Goal: Information Seeking & Learning: Learn about a topic

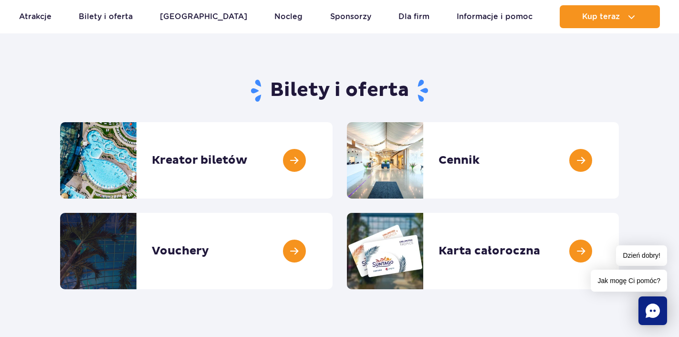
scroll to position [66, 0]
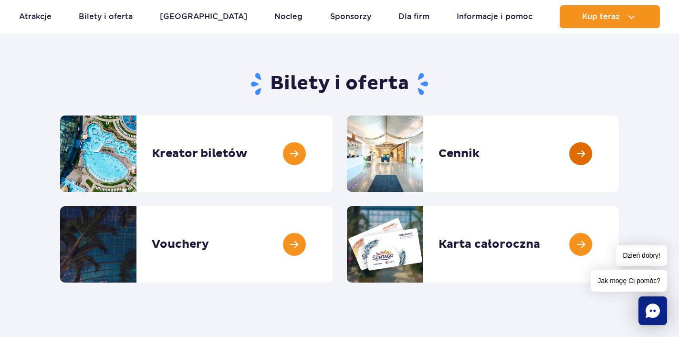
click at [619, 149] on link at bounding box center [619, 153] width 0 height 76
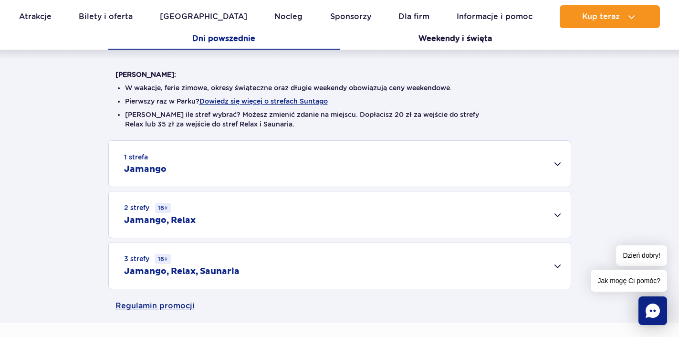
scroll to position [219, 0]
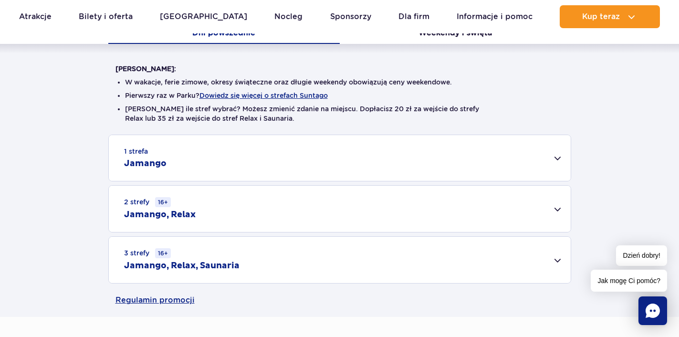
click at [560, 261] on div "3 strefy 16+ Jamango, Relax, Saunaria" at bounding box center [340, 260] width 462 height 46
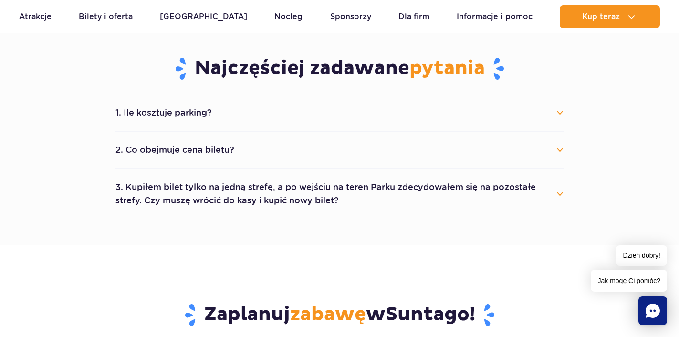
scroll to position [593, 0]
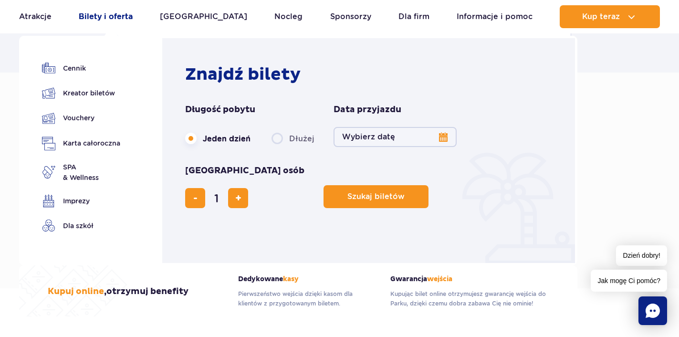
click at [123, 21] on link "Bilety i oferta" at bounding box center [106, 16] width 54 height 23
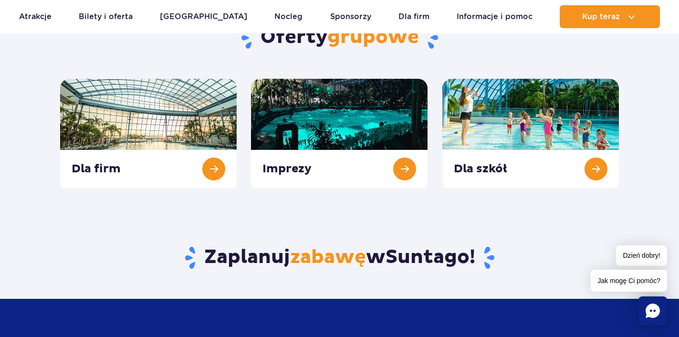
scroll to position [379, 0]
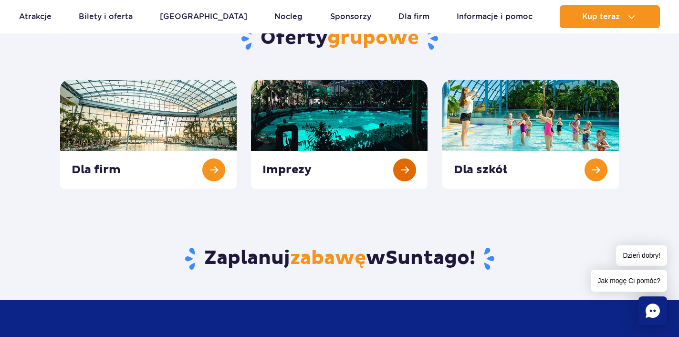
click at [388, 116] on link at bounding box center [339, 134] width 177 height 109
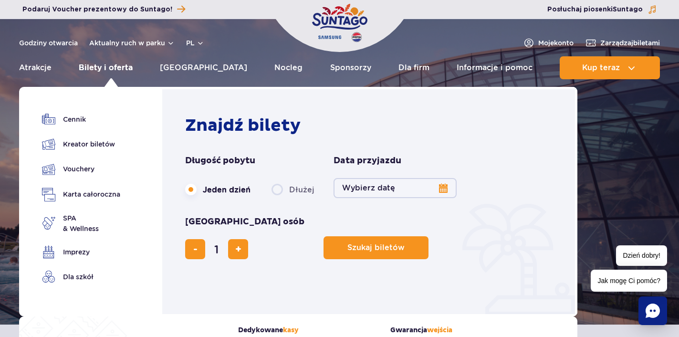
click at [114, 69] on link "Bilety i oferta" at bounding box center [106, 67] width 54 height 23
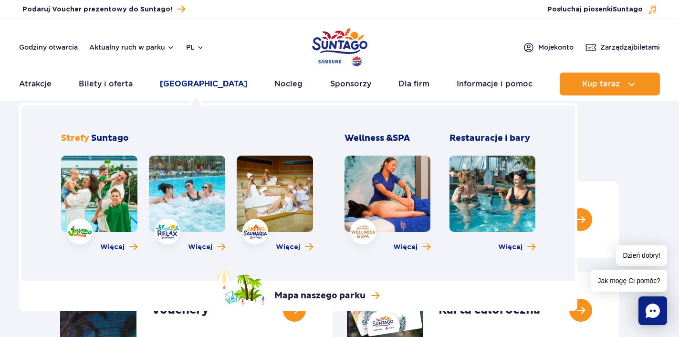
click at [180, 83] on link "[GEOGRAPHIC_DATA]" at bounding box center [203, 84] width 87 height 23
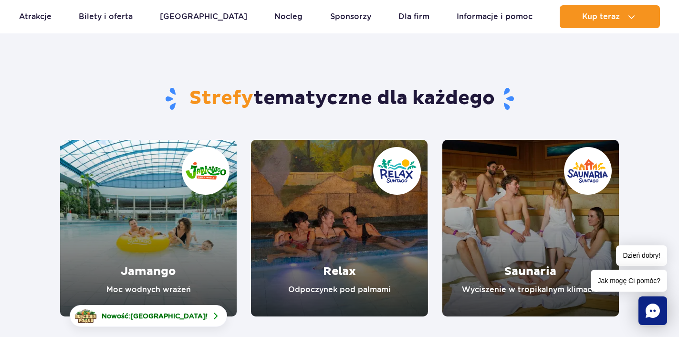
scroll to position [48, 0]
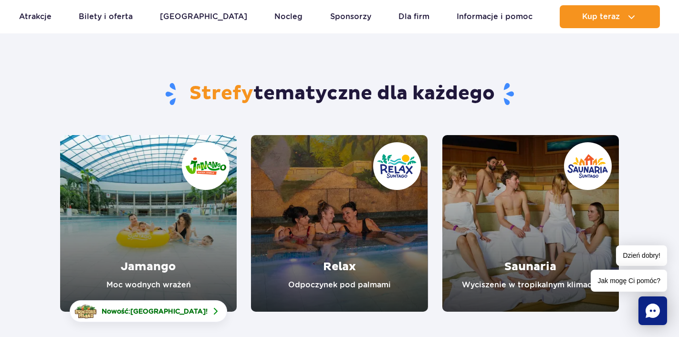
click at [114, 183] on link "Jamango" at bounding box center [148, 223] width 177 height 177
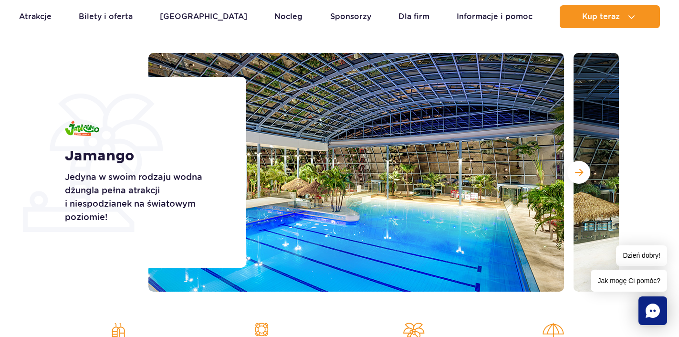
scroll to position [97, 0]
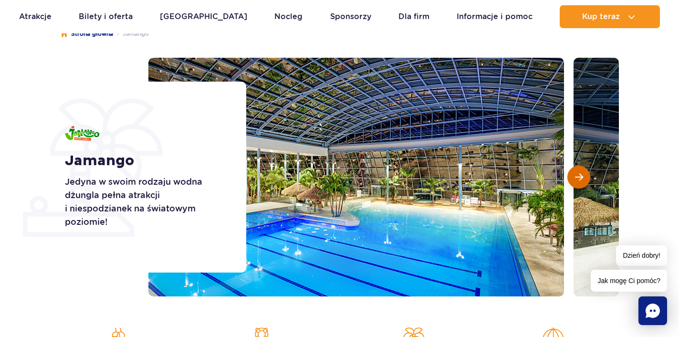
click at [578, 178] on span "Następny slajd" at bounding box center [579, 177] width 8 height 9
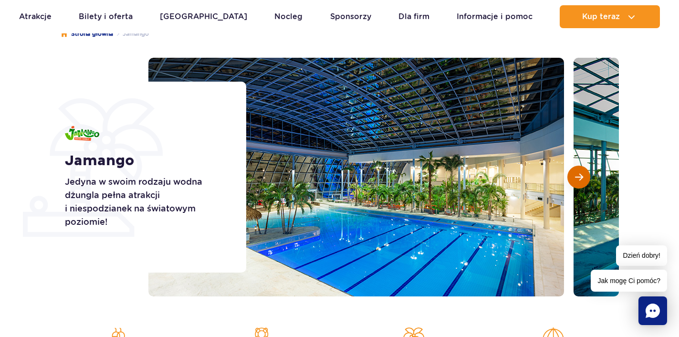
click at [578, 178] on span "Następny slajd" at bounding box center [579, 177] width 8 height 9
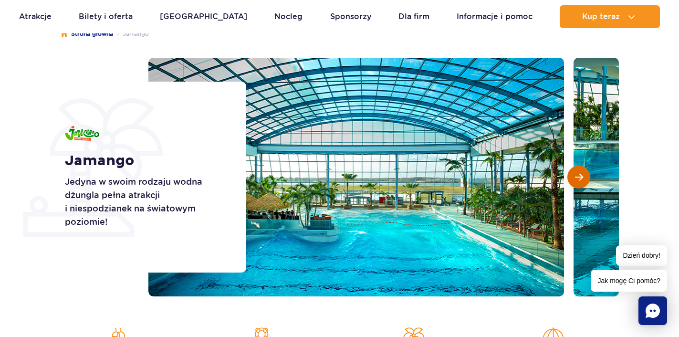
click at [578, 178] on span "Następny slajd" at bounding box center [579, 177] width 8 height 9
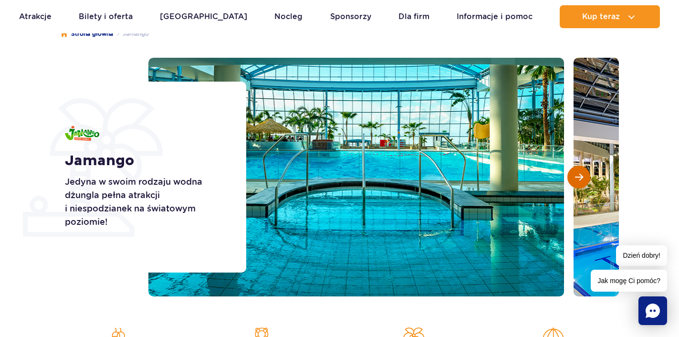
click at [578, 178] on span "Następny slajd" at bounding box center [579, 177] width 8 height 9
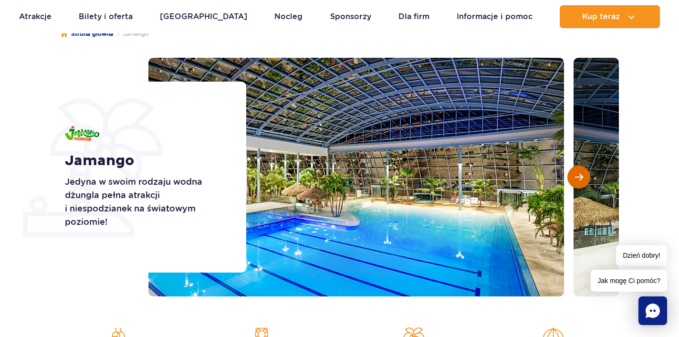
click at [578, 178] on span "Następny slajd" at bounding box center [579, 177] width 8 height 9
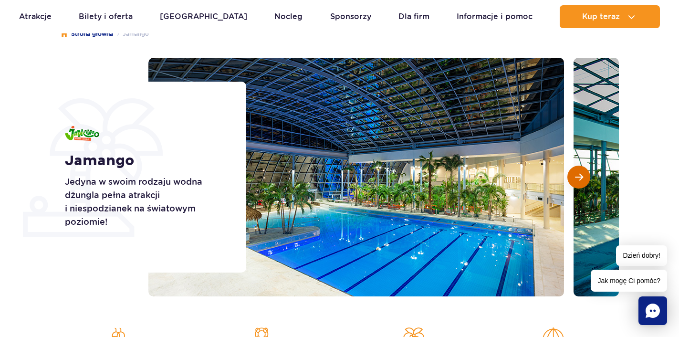
click at [578, 178] on span "Następny slajd" at bounding box center [579, 177] width 8 height 9
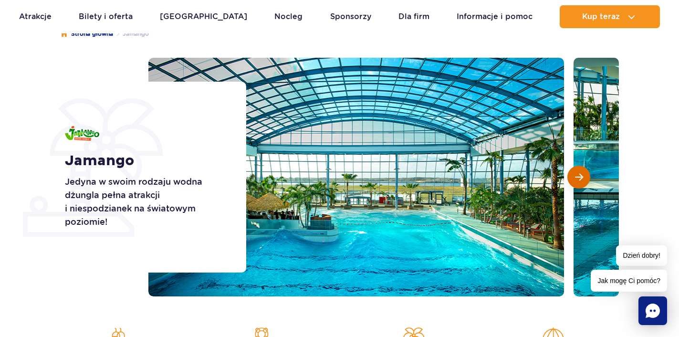
click at [575, 185] on button "Następny slajd" at bounding box center [578, 177] width 23 height 23
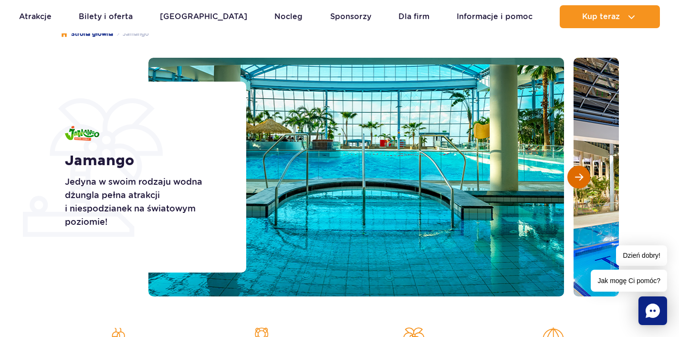
click at [575, 185] on button "Następny slajd" at bounding box center [578, 177] width 23 height 23
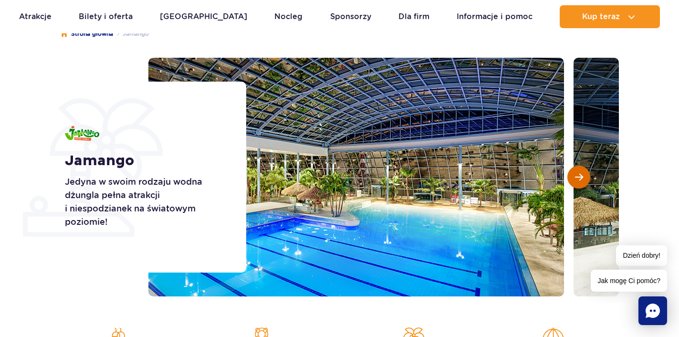
click at [575, 185] on button "Następny slajd" at bounding box center [578, 177] width 23 height 23
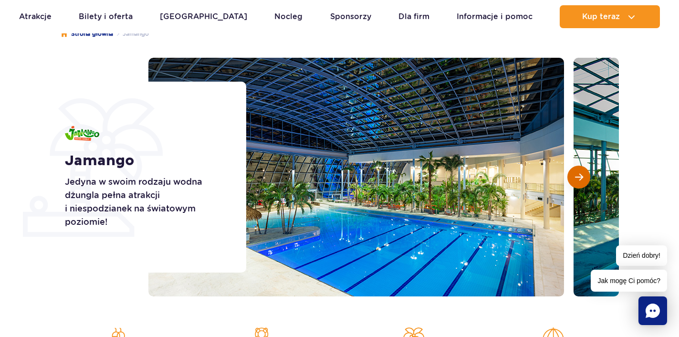
click at [575, 185] on button "Następny slajd" at bounding box center [578, 177] width 23 height 23
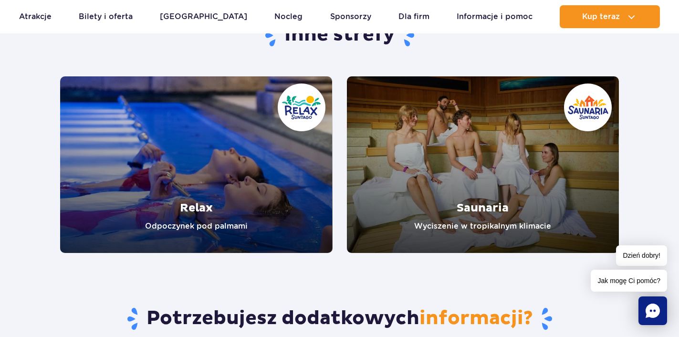
scroll to position [1905, 0]
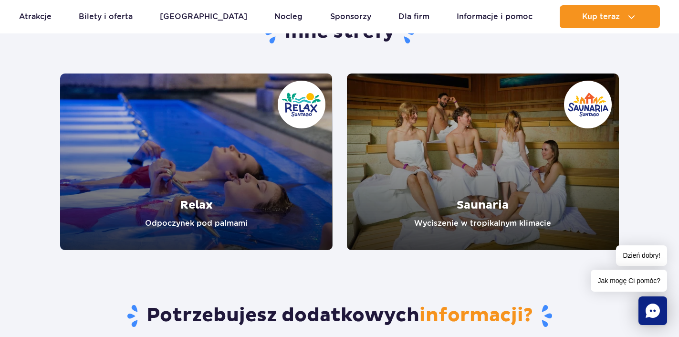
click at [123, 165] on link "Relax" at bounding box center [196, 161] width 272 height 177
click at [419, 155] on link "Saunaria" at bounding box center [483, 161] width 272 height 177
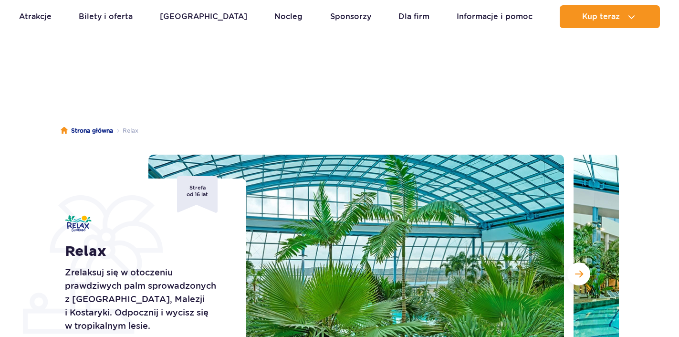
scroll to position [128, 0]
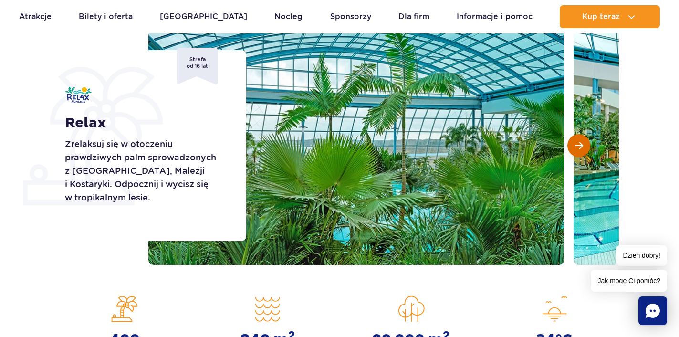
click at [584, 139] on button "Następny slajd" at bounding box center [578, 145] width 23 height 23
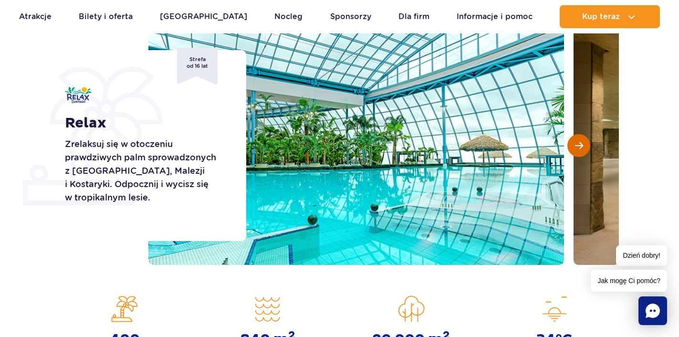
click at [583, 139] on button "Następny slajd" at bounding box center [578, 145] width 23 height 23
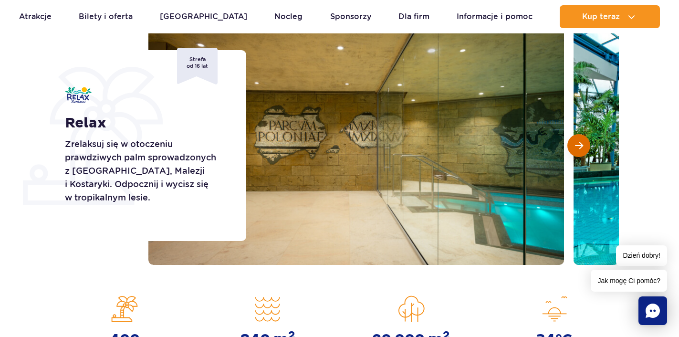
click at [583, 139] on button "Następny slajd" at bounding box center [578, 145] width 23 height 23
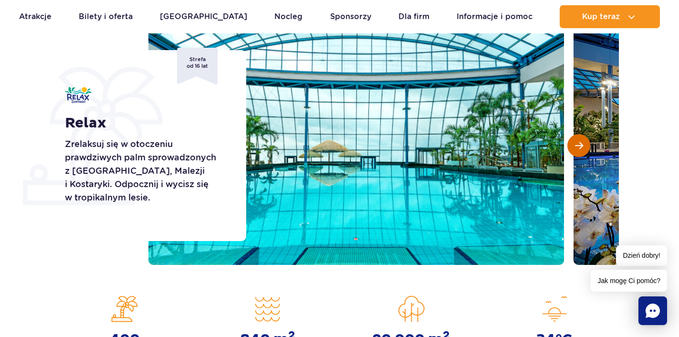
click at [583, 139] on button "Następny slajd" at bounding box center [578, 145] width 23 height 23
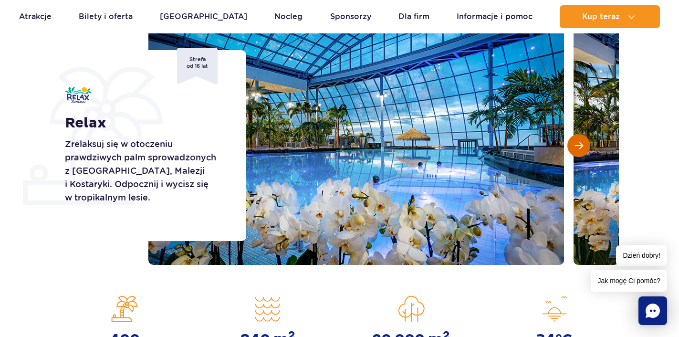
click at [583, 139] on button "Następny slajd" at bounding box center [578, 145] width 23 height 23
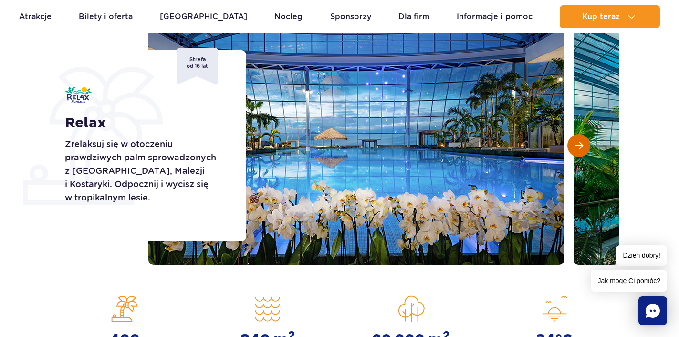
click at [583, 139] on button "Następny slajd" at bounding box center [578, 145] width 23 height 23
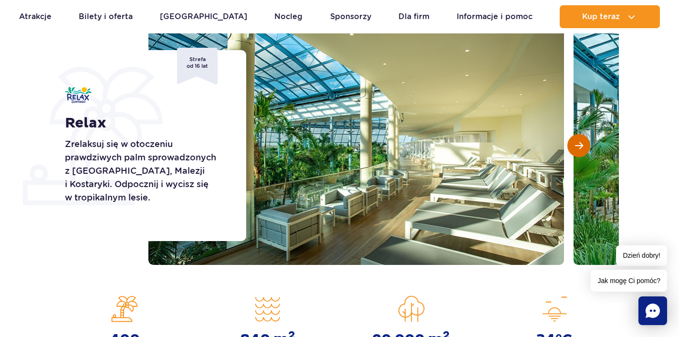
click at [583, 139] on button "Następny slajd" at bounding box center [578, 145] width 23 height 23
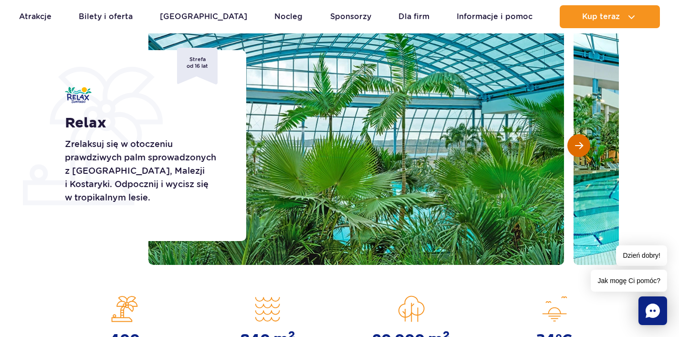
click at [583, 139] on button "Następny slajd" at bounding box center [578, 145] width 23 height 23
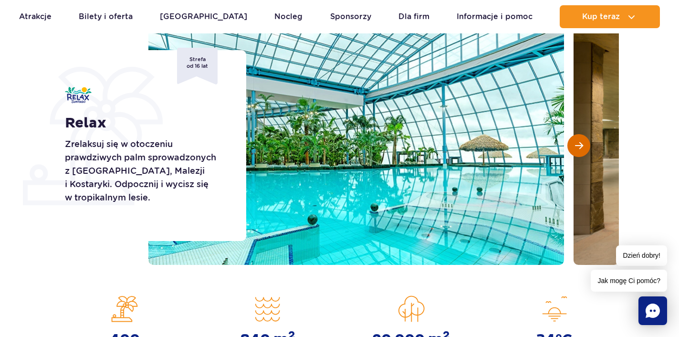
click at [583, 139] on button "Następny slajd" at bounding box center [578, 145] width 23 height 23
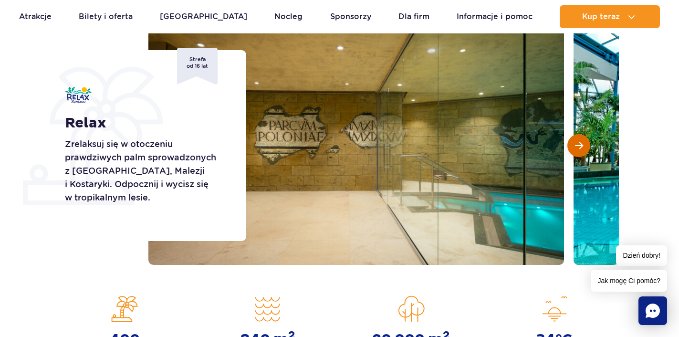
click at [583, 139] on button "Następny slajd" at bounding box center [578, 145] width 23 height 23
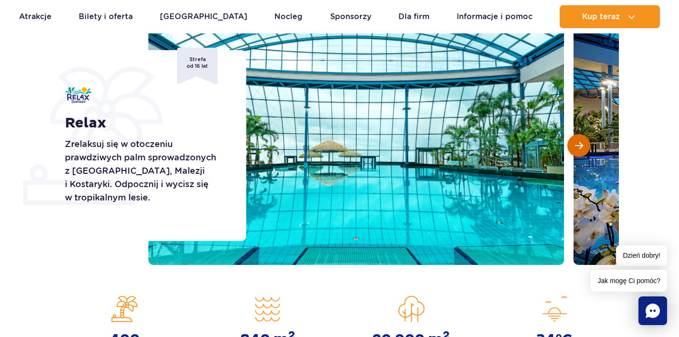
click at [583, 139] on button "Następny slajd" at bounding box center [578, 145] width 23 height 23
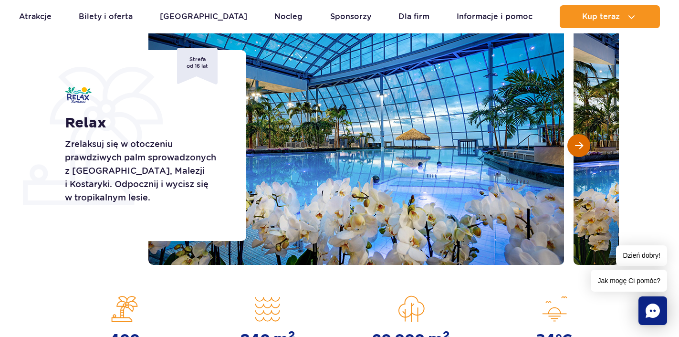
click at [583, 139] on button "Następny slajd" at bounding box center [578, 145] width 23 height 23
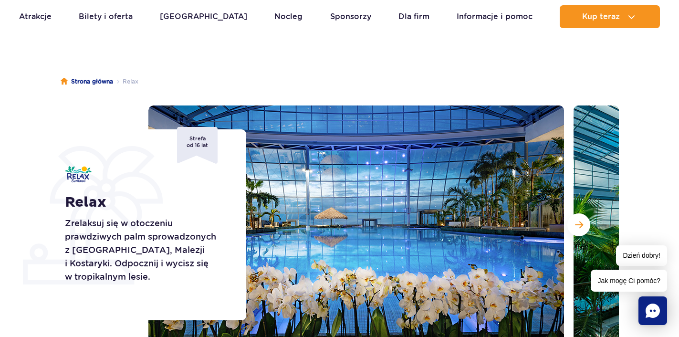
scroll to position [64, 0]
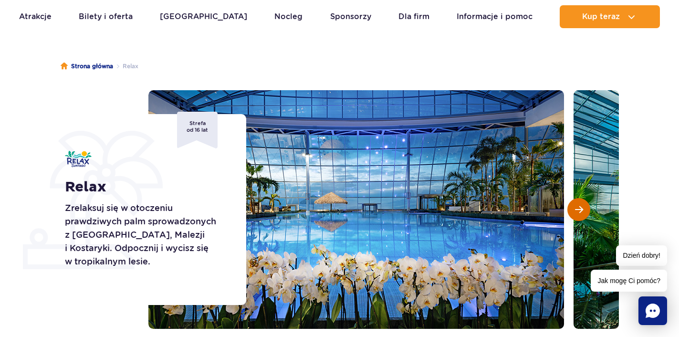
click at [572, 216] on button "Następny slajd" at bounding box center [578, 209] width 23 height 23
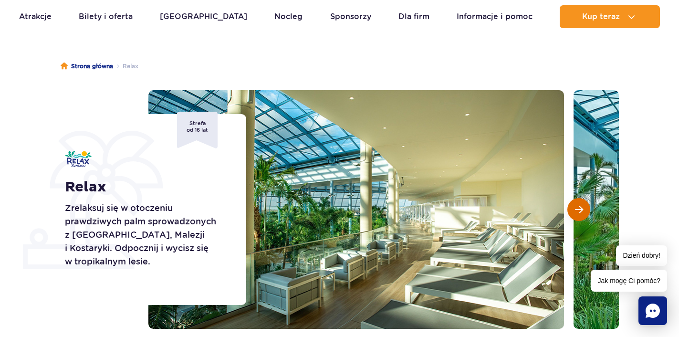
click at [572, 216] on button "Następny slajd" at bounding box center [578, 209] width 23 height 23
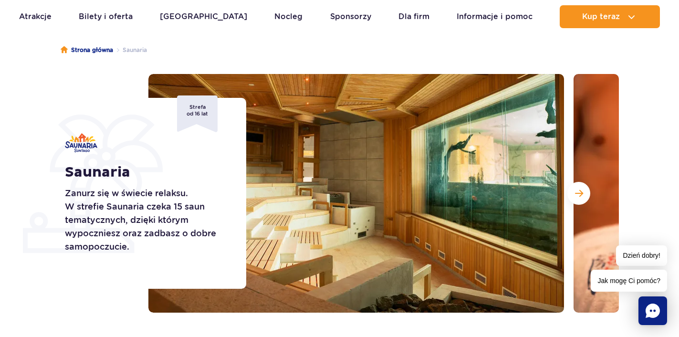
scroll to position [88, 0]
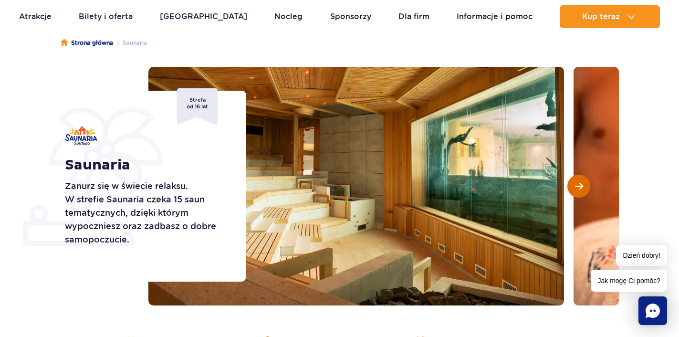
click at [578, 183] on span "Następny slajd" at bounding box center [579, 186] width 8 height 9
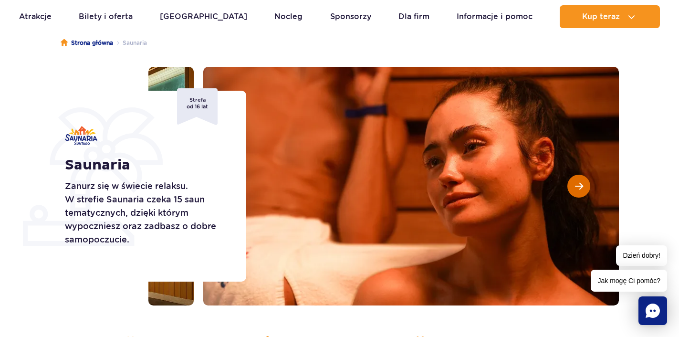
click at [578, 183] on span "Następny slajd" at bounding box center [579, 186] width 8 height 9
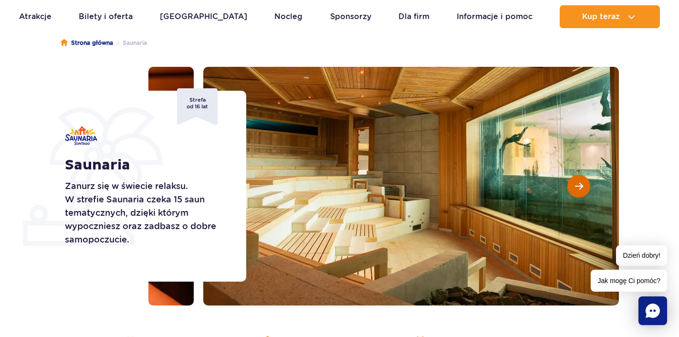
click at [578, 183] on span "Następny slajd" at bounding box center [579, 186] width 8 height 9
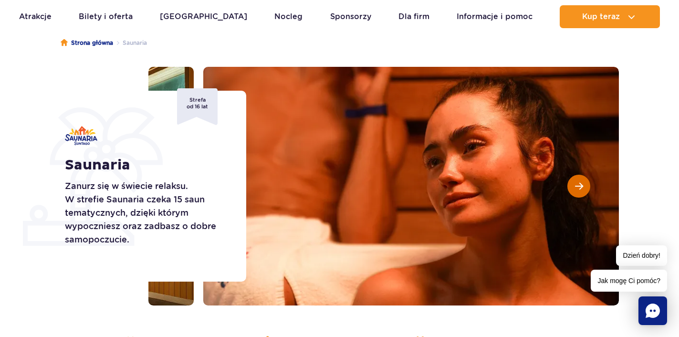
click at [578, 183] on span "Następny slajd" at bounding box center [579, 186] width 8 height 9
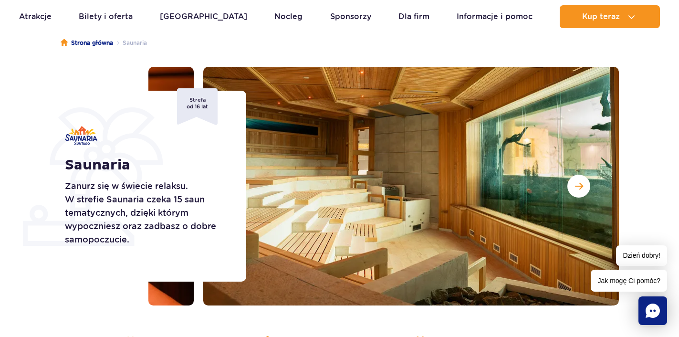
scroll to position [0, 0]
